Goal: Task Accomplishment & Management: Manage account settings

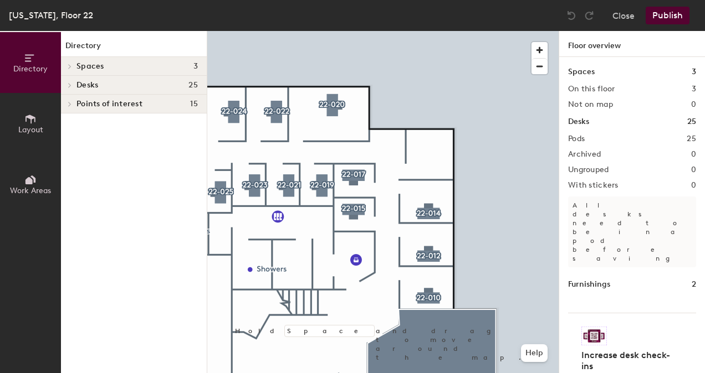
click at [27, 115] on icon at bounding box center [30, 119] width 10 height 9
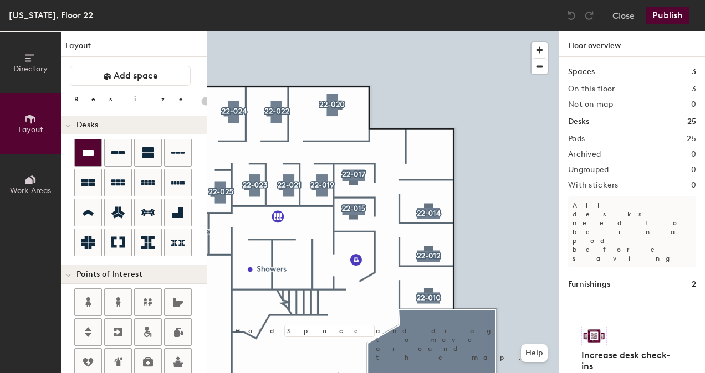
click at [87, 152] on icon at bounding box center [88, 153] width 11 height 6
type input "100"
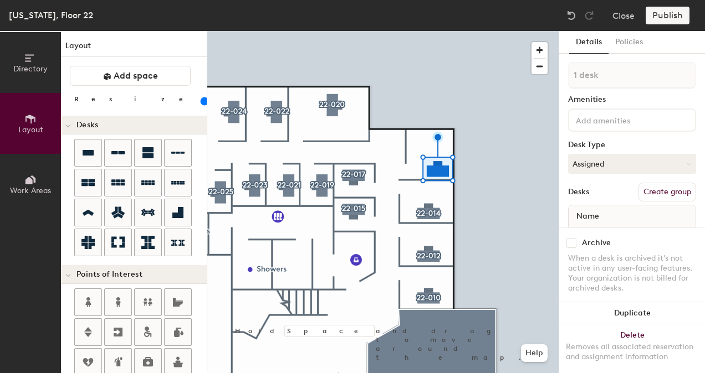
click at [665, 197] on button "Create group" at bounding box center [667, 192] width 58 height 19
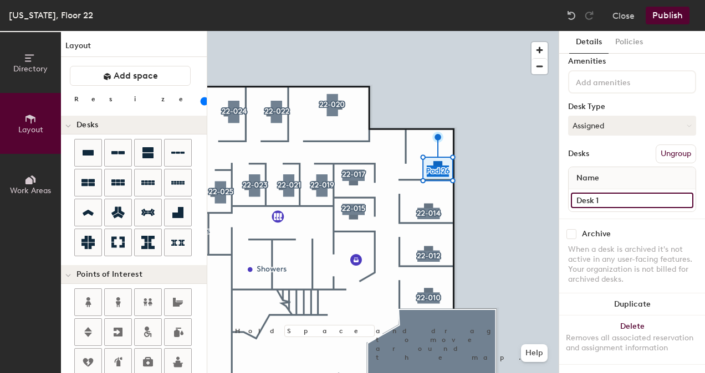
click at [615, 193] on input "Desk 1" at bounding box center [632, 201] width 122 height 16
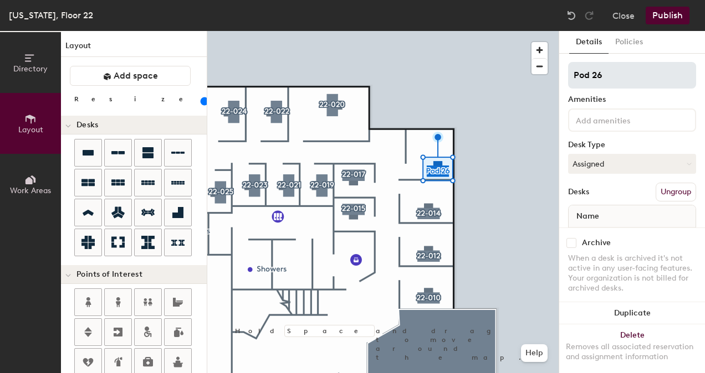
type input "Window Office"
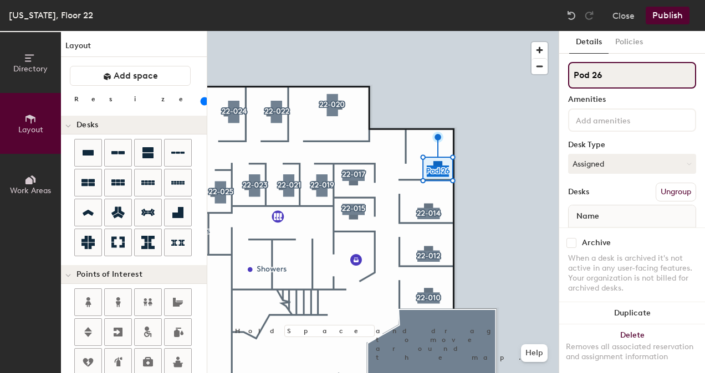
click at [522, 77] on div "Directory Layout Work Areas Layout Add space Resize Desks Points of Interest Fu…" at bounding box center [352, 202] width 705 height 342
type input "22-016"
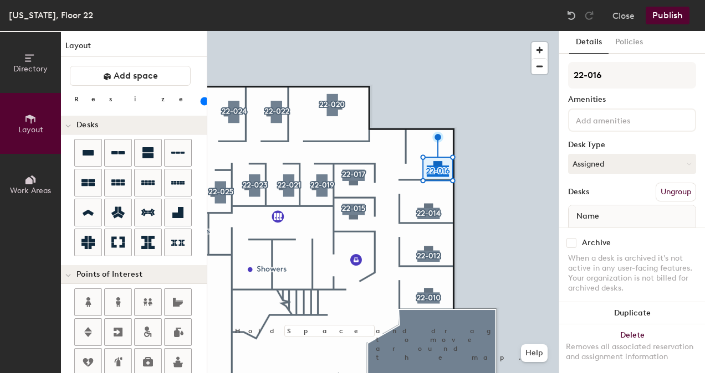
click at [666, 14] on button "Publish" at bounding box center [667, 16] width 44 height 18
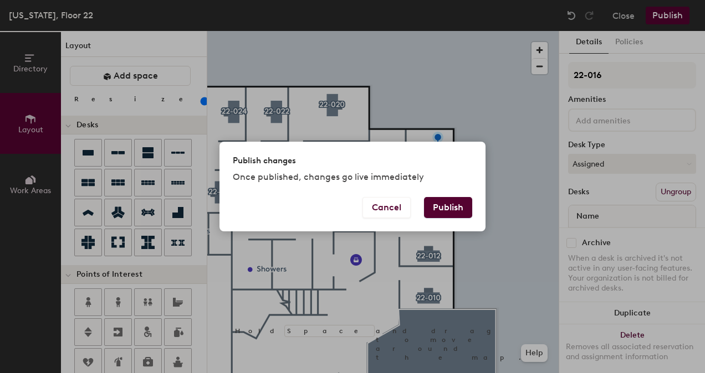
click at [459, 199] on button "Publish" at bounding box center [448, 207] width 48 height 21
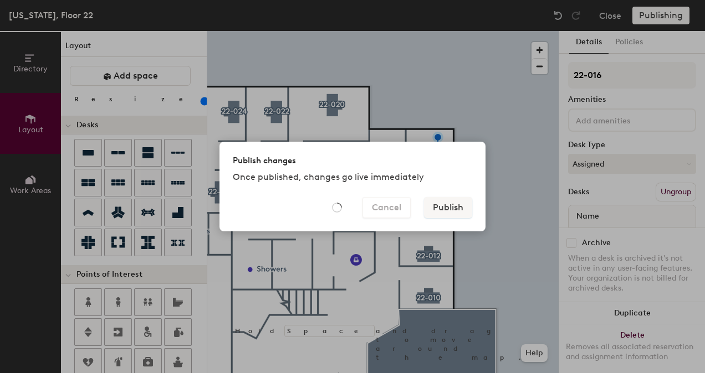
type input "20"
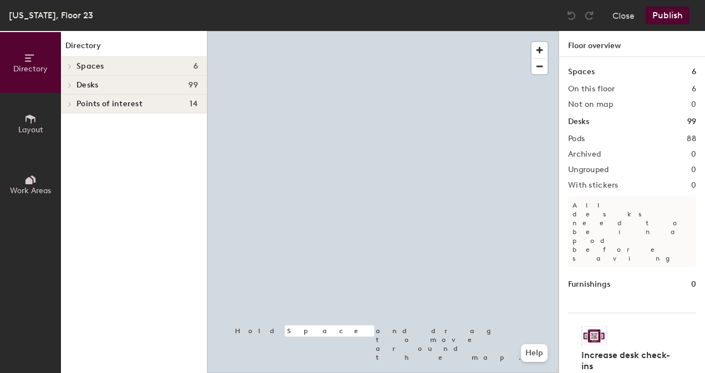
click at [44, 125] on button "Layout" at bounding box center [30, 123] width 61 height 61
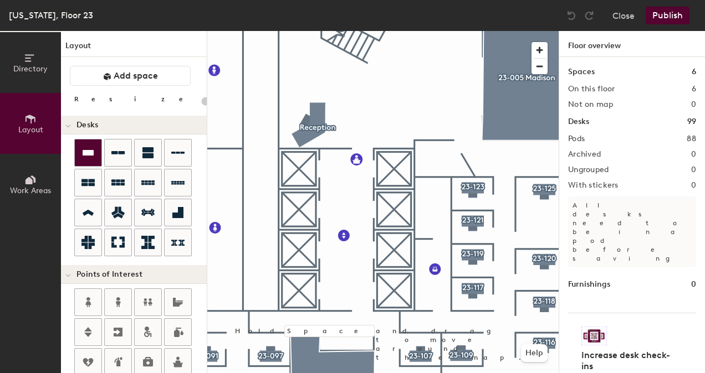
click at [94, 154] on icon at bounding box center [87, 152] width 13 height 13
type input "100"
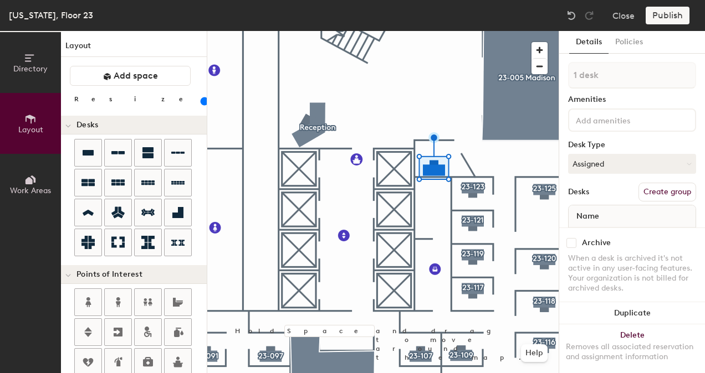
click at [653, 197] on button "Create group" at bounding box center [667, 192] width 58 height 19
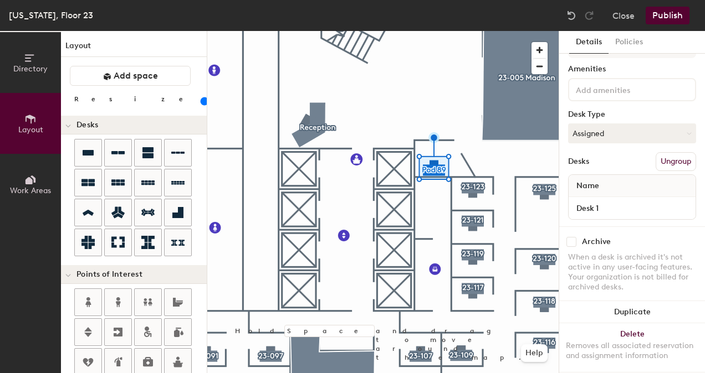
scroll to position [48, 0]
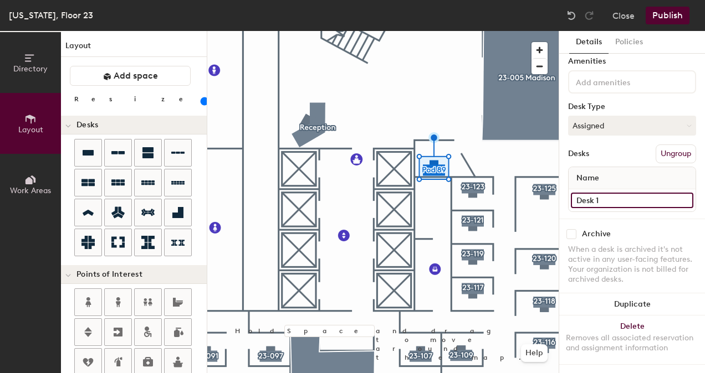
click at [520, 191] on div "Directory Layout Work Areas Layout Add space Resize Desks Points of Interest Fu…" at bounding box center [352, 202] width 705 height 342
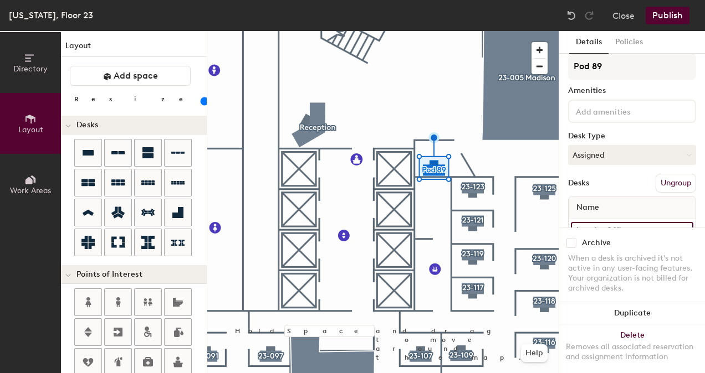
scroll to position [0, 0]
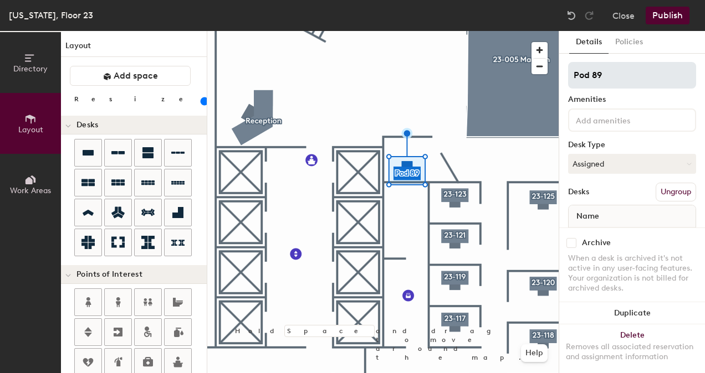
type input "Interior Office"
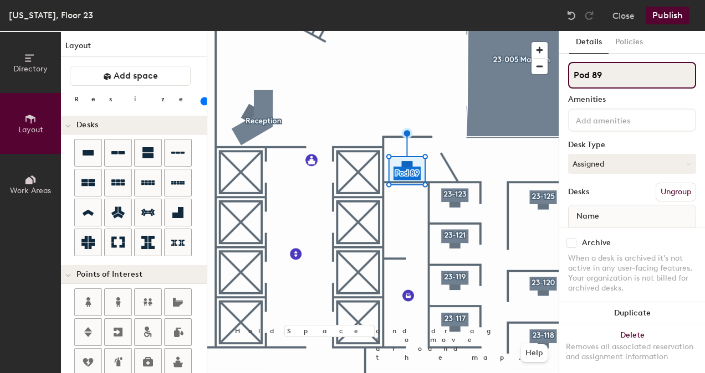
click at [521, 76] on div "Directory Layout Work Areas Layout Add space Resize Desks Points of Interest Fu…" at bounding box center [352, 202] width 705 height 342
type input "23-006"
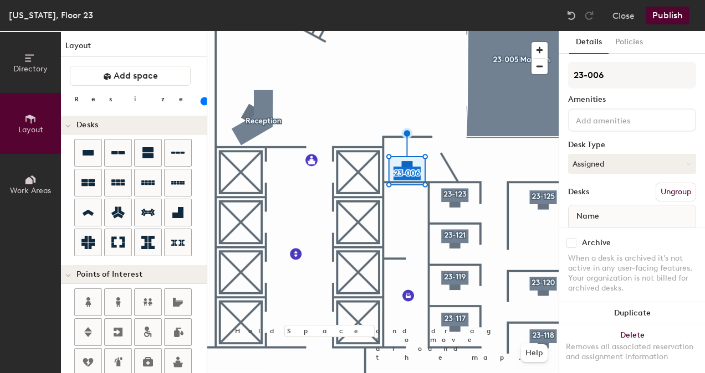
click at [682, 17] on button "Publish" at bounding box center [667, 16] width 44 height 18
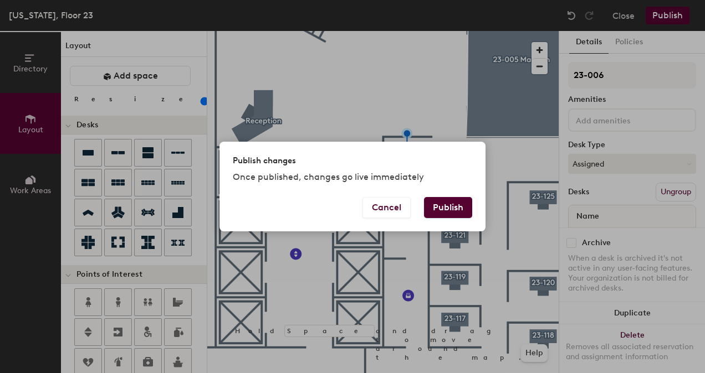
click at [458, 203] on button "Publish" at bounding box center [448, 207] width 48 height 21
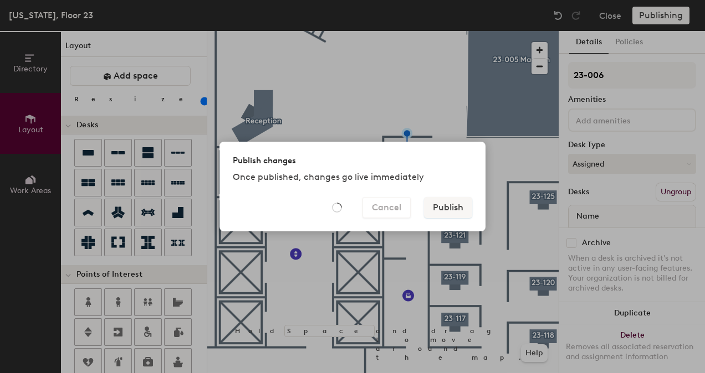
type input "20"
